Goal: Transaction & Acquisition: Purchase product/service

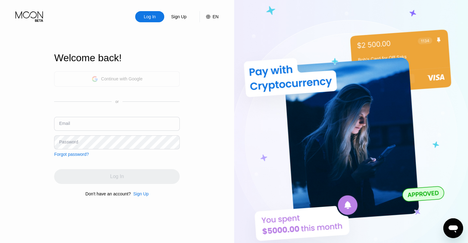
click at [118, 78] on div "Continue with Google" at bounding box center [121, 78] width 41 height 5
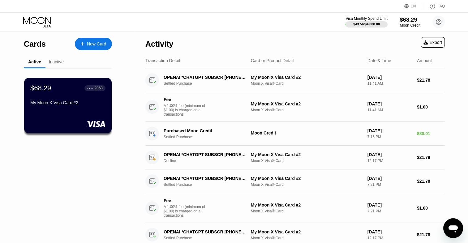
click at [409, 24] on div "Moon Credit" at bounding box center [410, 25] width 21 height 4
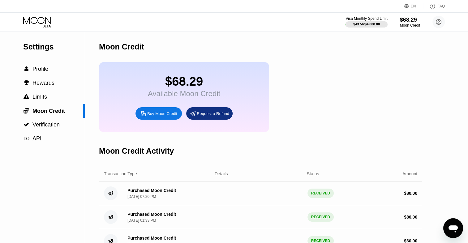
click at [161, 116] on div "Buy Moon Credit" at bounding box center [162, 113] width 30 height 5
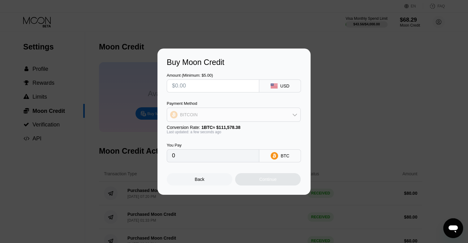
click at [236, 118] on div "BITCOIN" at bounding box center [233, 115] width 133 height 12
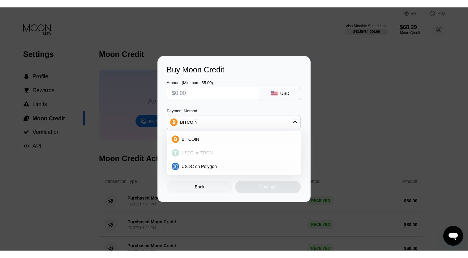
scroll to position [47, 0]
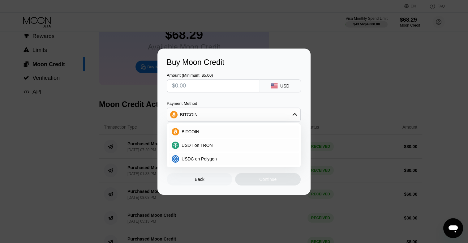
click at [251, 67] on div "Amount (Minimum: $5.00) USD" at bounding box center [234, 80] width 135 height 26
click at [202, 181] on div "Back" at bounding box center [200, 179] width 10 height 5
